Goal: Information Seeking & Learning: Learn about a topic

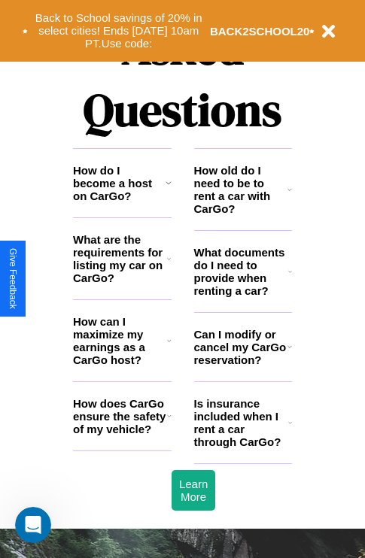
scroll to position [1823, 0]
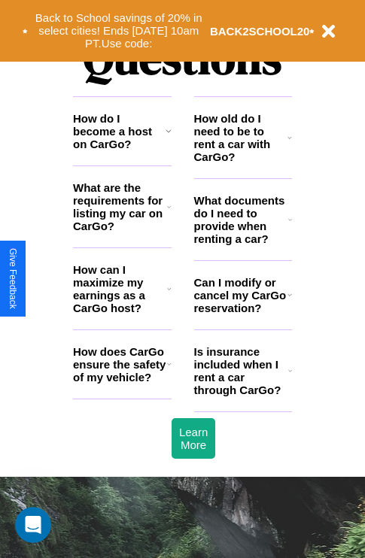
click at [168, 137] on icon at bounding box center [168, 131] width 6 height 12
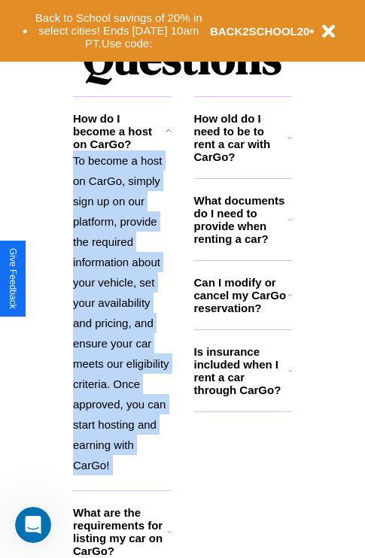
scroll to position [2014, 0]
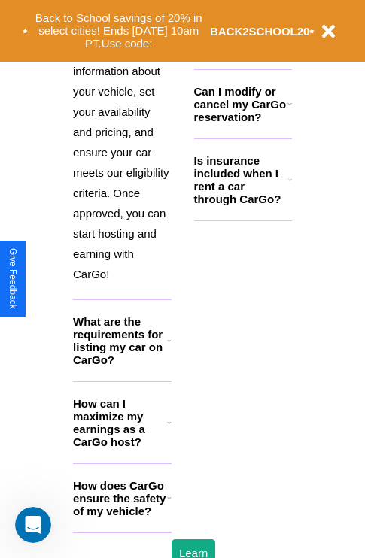
click at [122, 518] on h3 "How does CarGo ensure the safety of my vehicle?" at bounding box center [120, 498] width 94 height 38
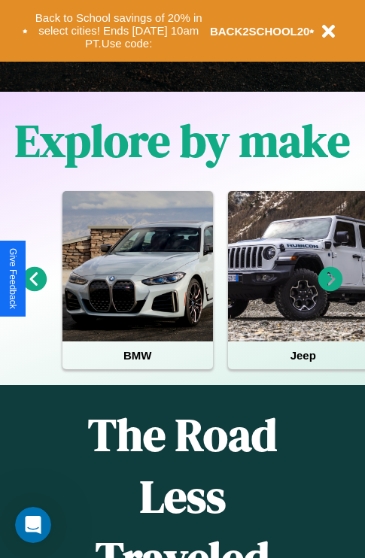
scroll to position [232, 0]
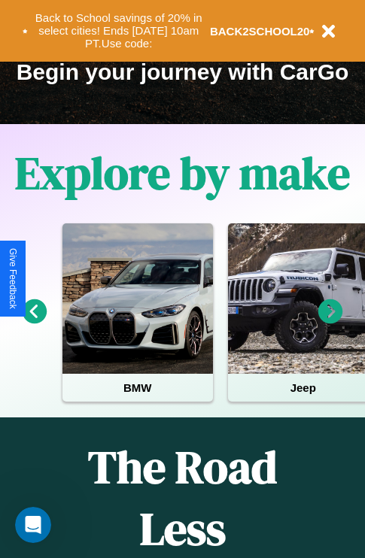
click at [330, 322] on icon at bounding box center [330, 311] width 25 height 25
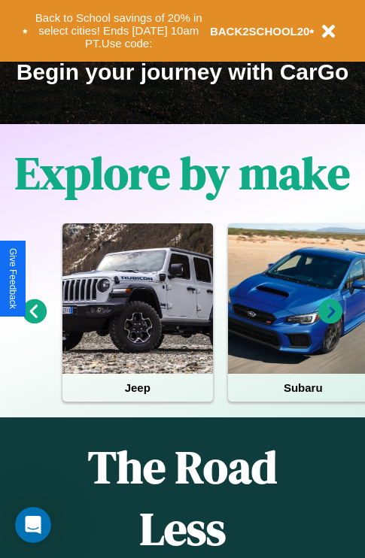
click at [330, 322] on icon at bounding box center [330, 311] width 25 height 25
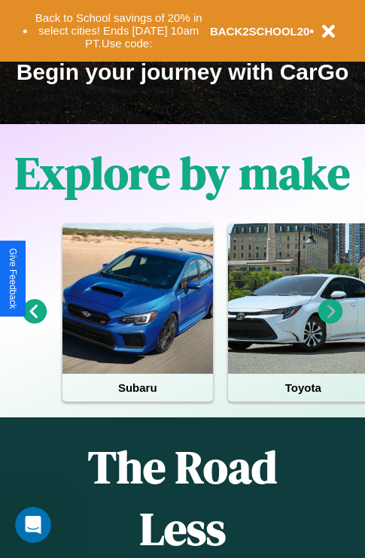
click at [330, 322] on icon at bounding box center [330, 311] width 25 height 25
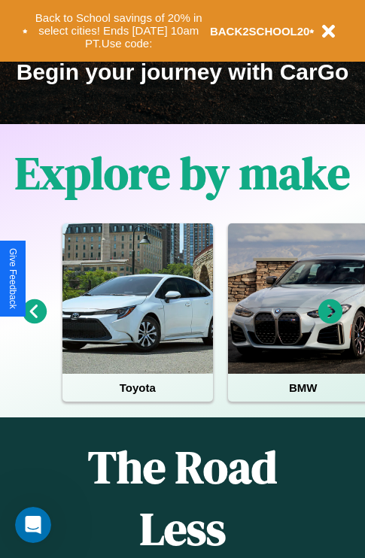
click at [330, 322] on icon at bounding box center [330, 311] width 25 height 25
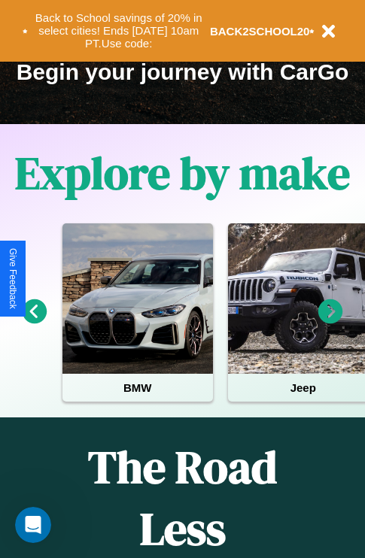
click at [330, 322] on icon at bounding box center [330, 311] width 25 height 25
